Goal: Communication & Community: Participate in discussion

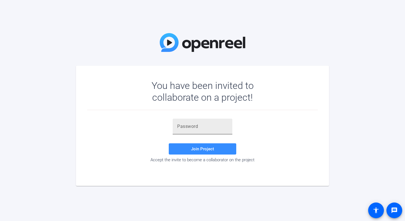
click at [201, 128] on input "text" at bounding box center [202, 126] width 51 height 7
paste input "+]{V-b"
type input "+]{V-b"
click at [202, 149] on span "Join Project" at bounding box center [202, 149] width 23 height 5
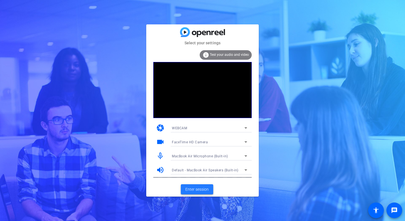
click at [192, 189] on span "Enter session" at bounding box center [196, 190] width 23 height 6
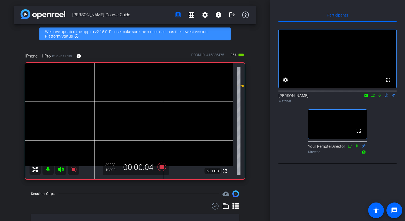
click at [380, 98] on icon at bounding box center [379, 96] width 4 height 4
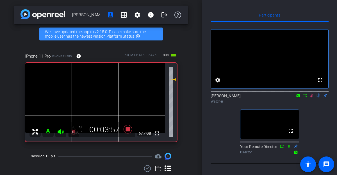
click at [312, 98] on icon at bounding box center [311, 96] width 3 height 4
click at [312, 98] on mat-icon at bounding box center [312, 95] width 7 height 5
click at [312, 98] on icon at bounding box center [312, 96] width 4 height 4
click at [312, 98] on icon at bounding box center [311, 96] width 3 height 4
click at [312, 98] on icon at bounding box center [312, 96] width 4 height 4
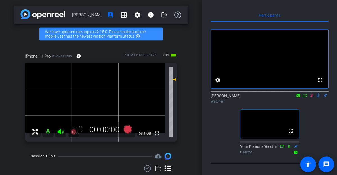
click at [311, 98] on icon at bounding box center [312, 96] width 4 height 4
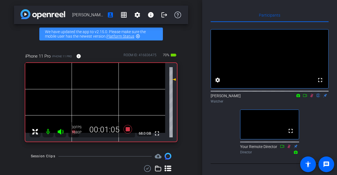
click at [312, 98] on icon at bounding box center [311, 96] width 3 height 4
click at [312, 98] on icon at bounding box center [312, 96] width 4 height 4
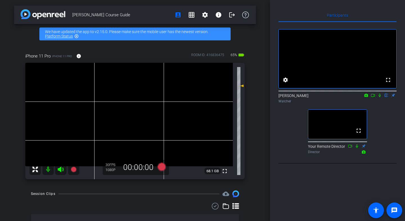
click at [379, 98] on icon at bounding box center [379, 96] width 4 height 4
click at [379, 98] on icon at bounding box center [379, 96] width 3 height 4
click at [379, 98] on icon at bounding box center [379, 96] width 4 height 4
click at [379, 98] on icon at bounding box center [379, 96] width 3 height 4
